Goal: Task Accomplishment & Management: Use online tool/utility

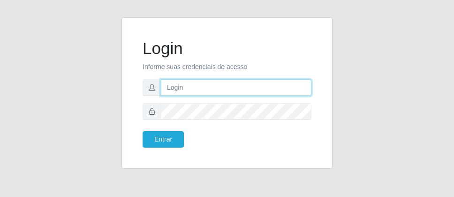
click at [223, 93] on input "text" at bounding box center [236, 87] width 151 height 16
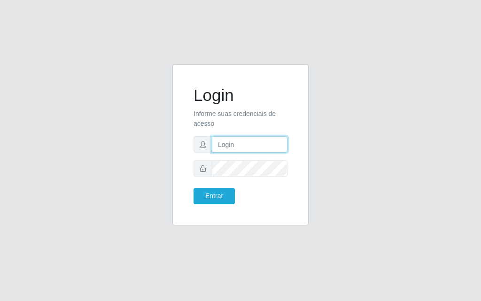
click at [246, 149] on input "text" at bounding box center [250, 144] width 76 height 16
type input "[PERSON_NAME]"
click at [283, 191] on div "Entrar" at bounding box center [240, 196] width 108 height 16
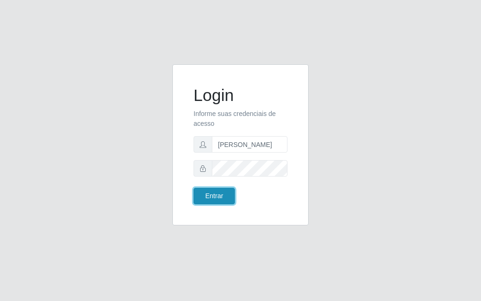
click at [206, 196] on button "Entrar" at bounding box center [213, 196] width 41 height 16
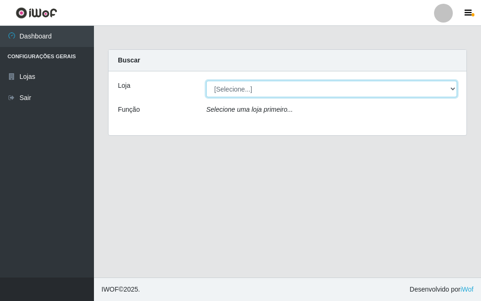
click at [393, 94] on select "[Selecione...] Divino Fogão - [GEOGRAPHIC_DATA]" at bounding box center [331, 89] width 251 height 16
click at [346, 95] on select "[Selecione...] Divino Fogão - [GEOGRAPHIC_DATA]" at bounding box center [331, 89] width 251 height 16
select select "499"
click at [206, 81] on select "[Selecione...] Divino Fogão - [GEOGRAPHIC_DATA]" at bounding box center [331, 89] width 251 height 16
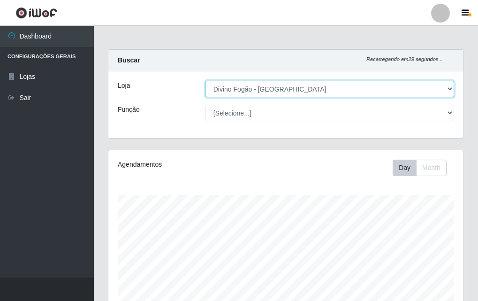
scroll to position [195, 355]
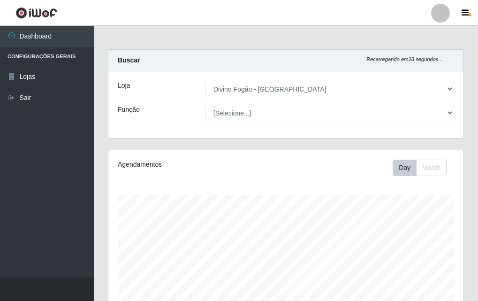
drag, startPoint x: 476, startPoint y: 82, endPoint x: 474, endPoint y: 136, distance: 54.5
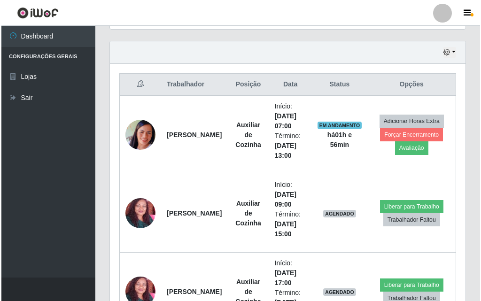
scroll to position [329, 0]
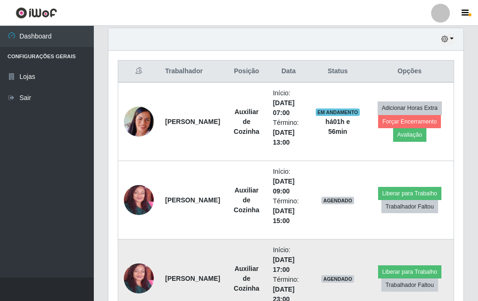
click at [454, 196] on div "Trabalhador Posição Data Status Opções Geane [PERSON_NAME] Auxiliar de Cozinha …" at bounding box center [285, 189] width 355 height 276
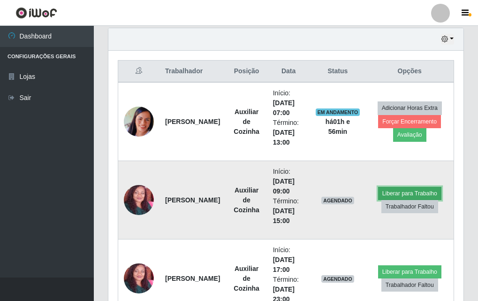
click at [419, 196] on button "Liberar para Trabalho" at bounding box center [409, 193] width 63 height 13
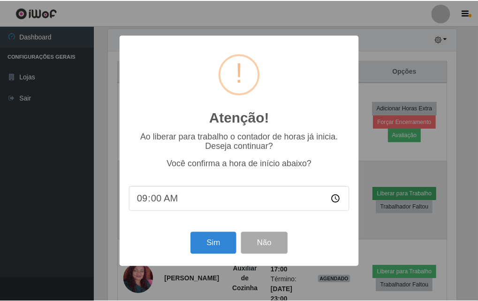
scroll to position [195, 351]
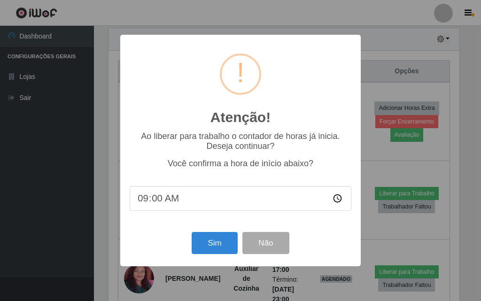
click at [187, 196] on div "Sim Não" at bounding box center [241, 243] width 222 height 27
click at [219, 196] on button "Sim" at bounding box center [215, 243] width 46 height 22
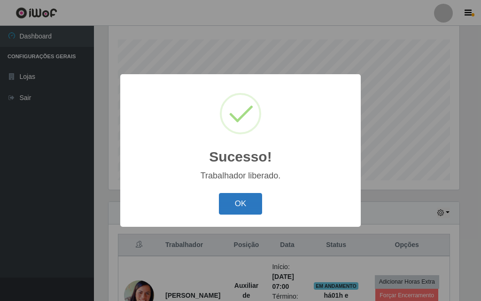
click at [247, 196] on button "OK" at bounding box center [241, 204] width 44 height 22
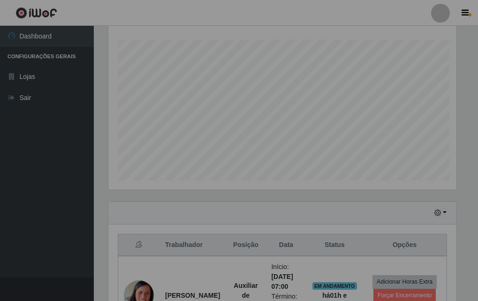
scroll to position [195, 355]
